Goal: Task Accomplishment & Management: Manage account settings

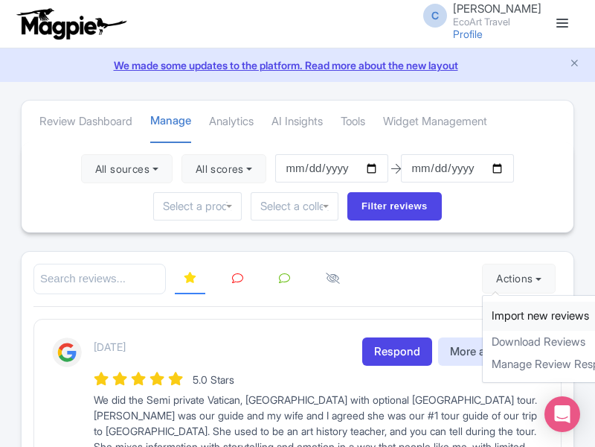
click at [503, 316] on link "Import new reviews" at bounding box center [570, 315] width 175 height 29
